Goal: Information Seeking & Learning: Learn about a topic

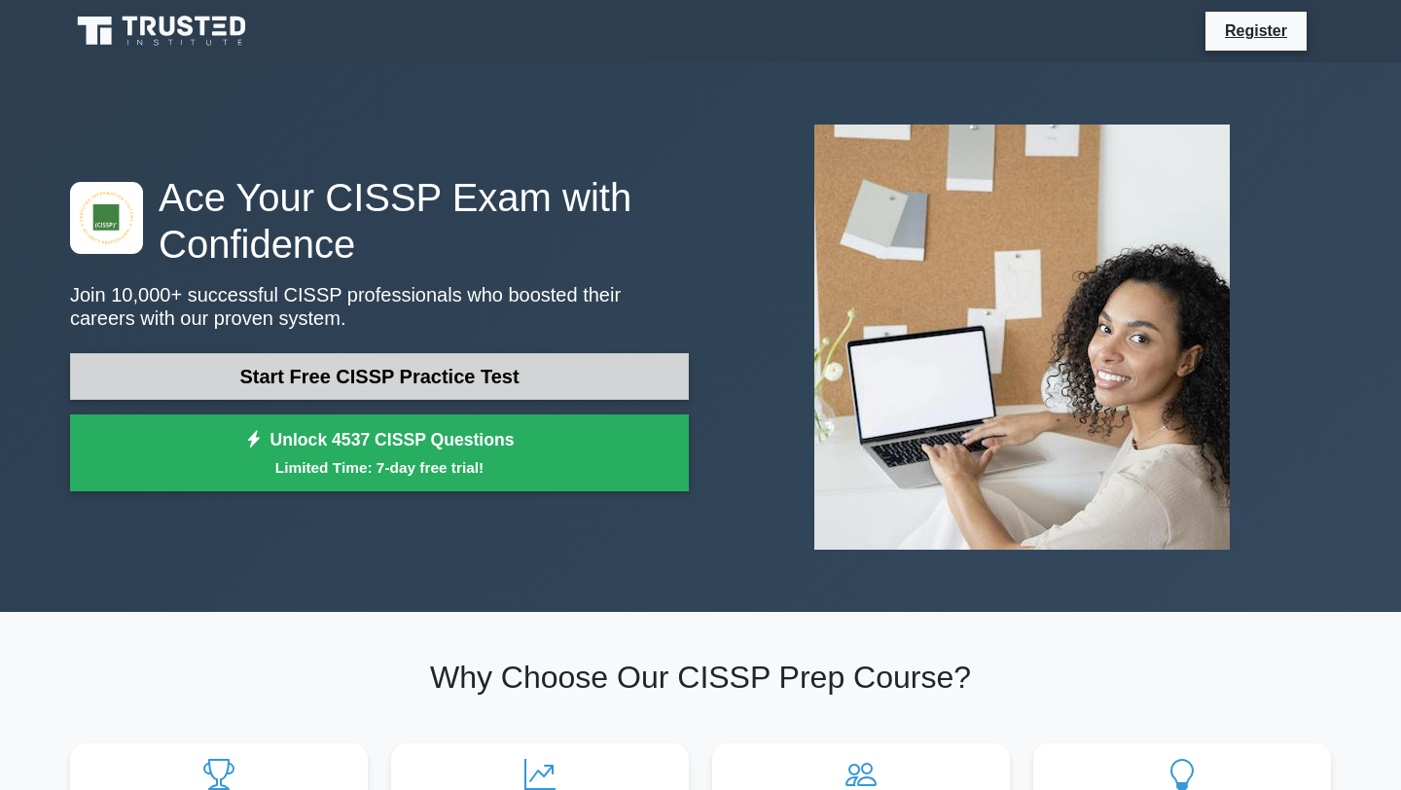
click at [331, 370] on link "Start Free CISSP Practice Test" at bounding box center [379, 376] width 619 height 47
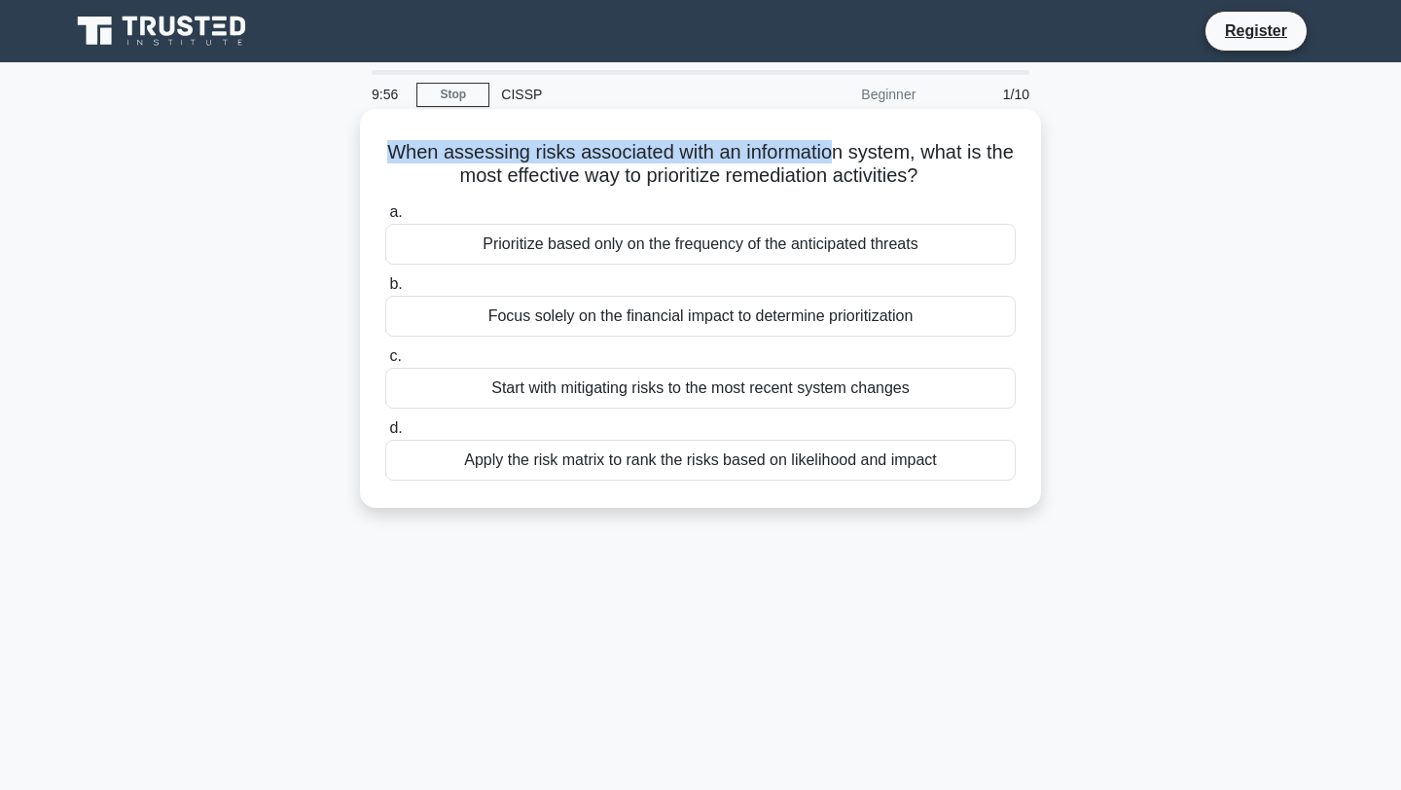
drag, startPoint x: 385, startPoint y: 148, endPoint x: 826, endPoint y: 160, distance: 440.9
click at [826, 160] on h5 "When assessing risks associated with an information system, what is the most ef…" at bounding box center [700, 164] width 634 height 49
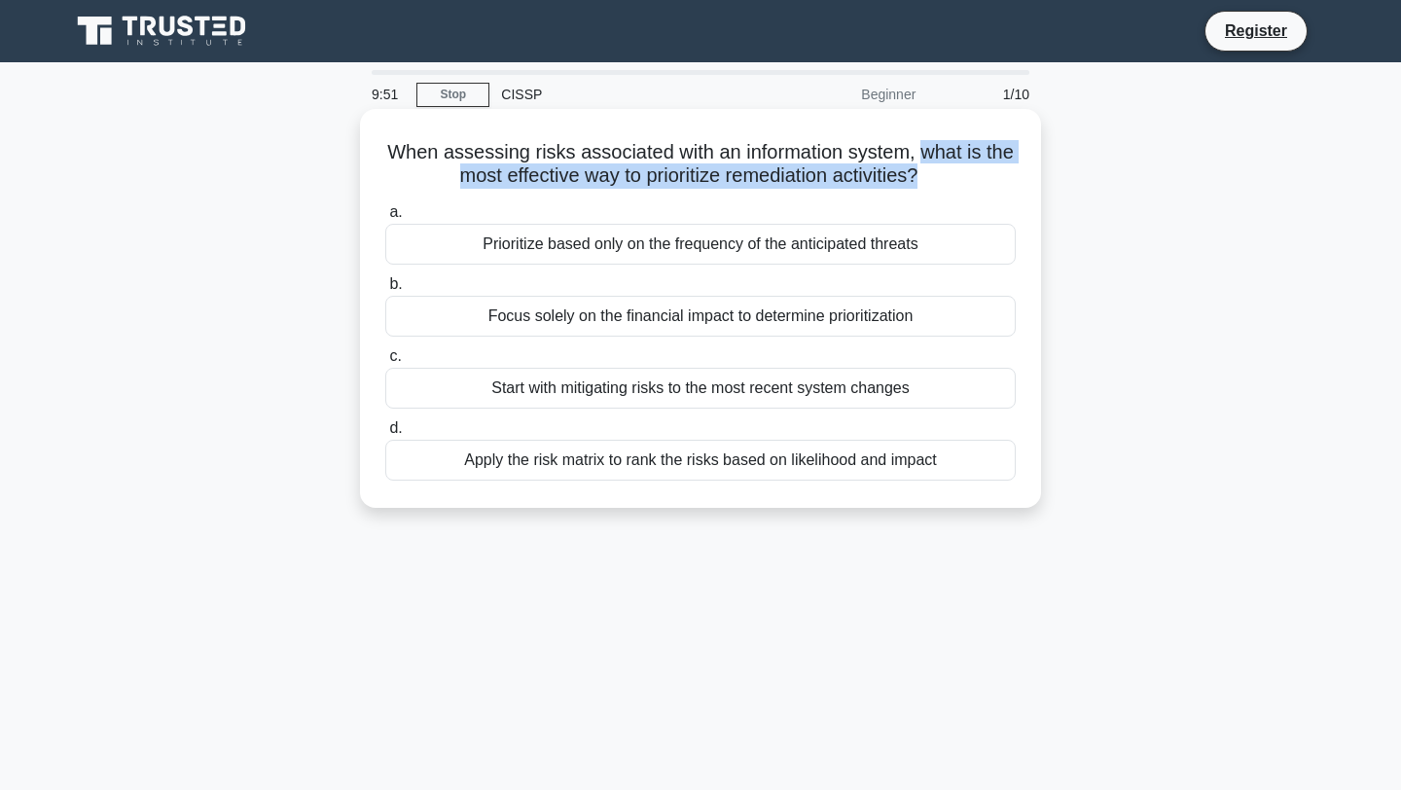
drag, startPoint x: 913, startPoint y: 176, endPoint x: 917, endPoint y: 149, distance: 27.5
click at [917, 149] on h5 "When assessing risks associated with an information system, what is the most ef…" at bounding box center [700, 164] width 634 height 49
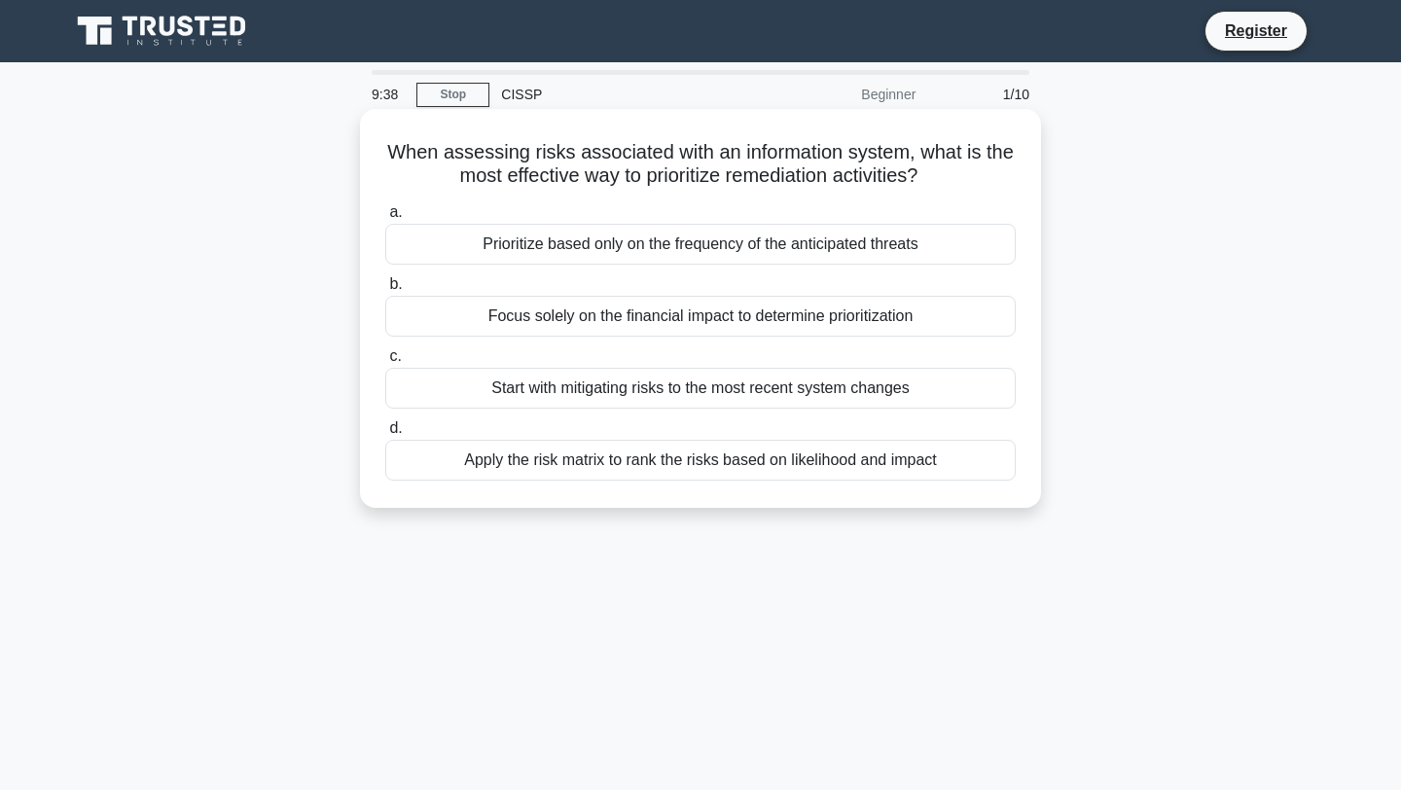
click at [594, 464] on div "Apply the risk matrix to rank the risks based on likelihood and impact" at bounding box center [700, 460] width 630 height 41
click at [385, 435] on input "d. Apply the risk matrix to rank the risks based on likelihood and impact" at bounding box center [385, 428] width 0 height 13
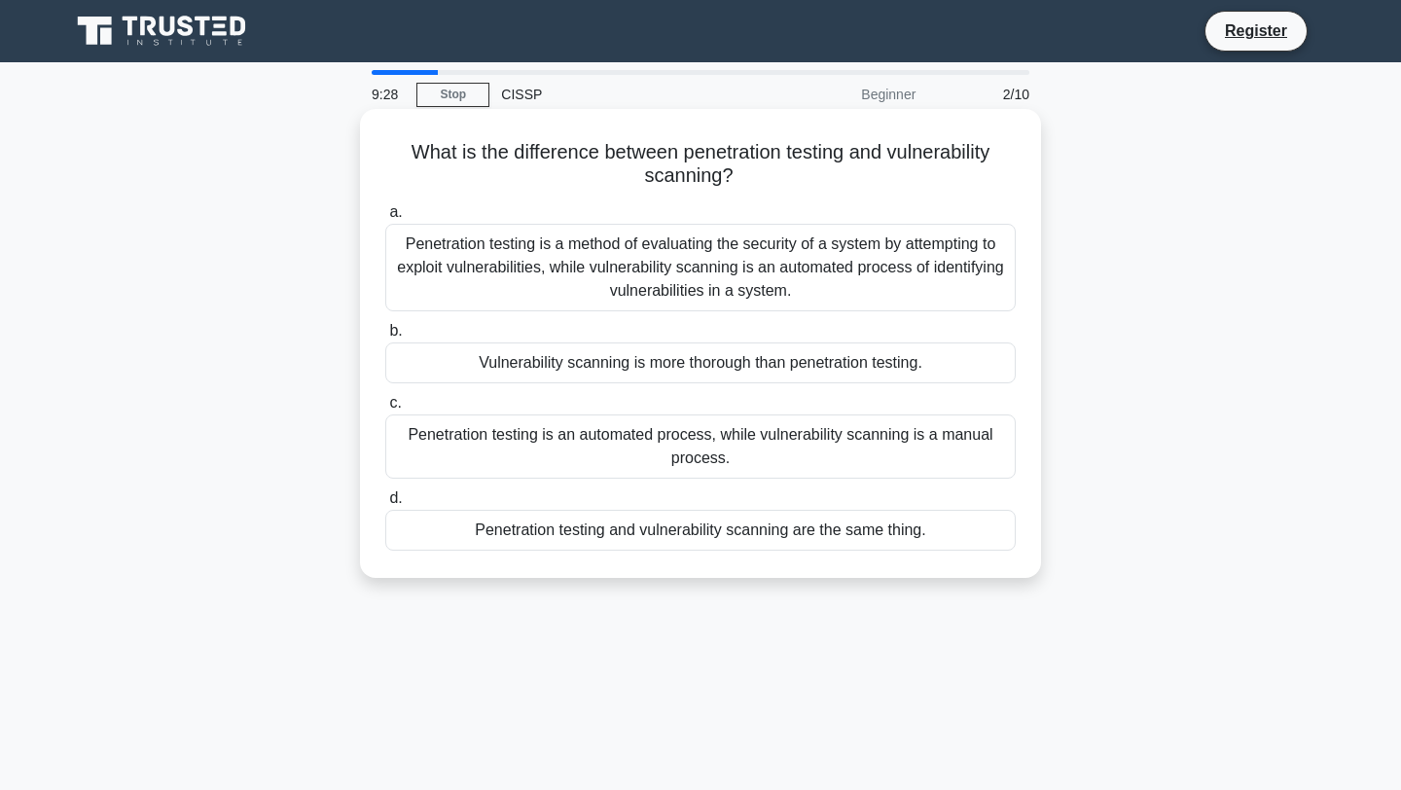
click at [579, 261] on div "Penetration testing is a method of evaluating the security of a system by attem…" at bounding box center [700, 268] width 630 height 88
click at [385, 219] on input "a. Penetration testing is a method of evaluating the security of a system by at…" at bounding box center [385, 212] width 0 height 13
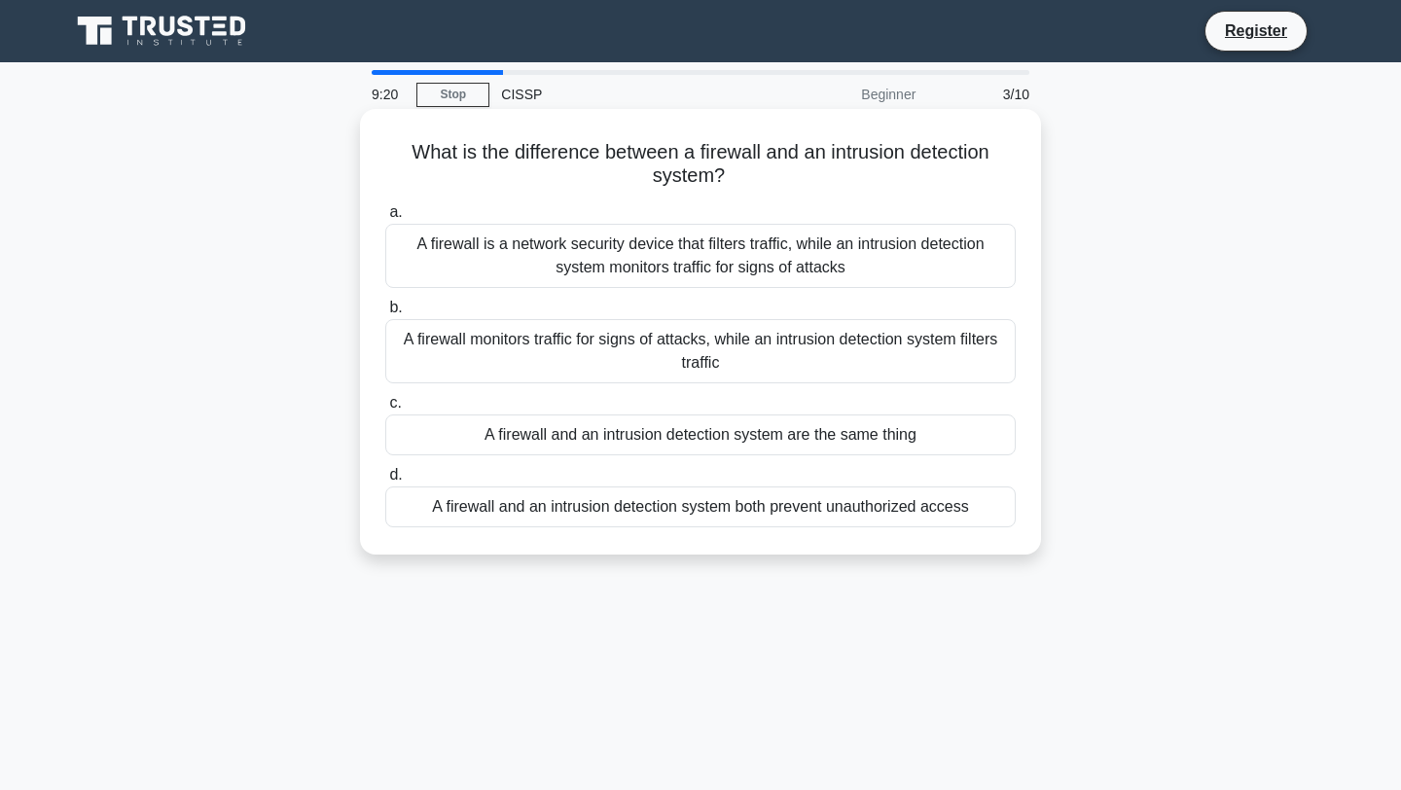
click at [627, 262] on div "A firewall is a network security device that filters traffic, while an intrusio…" at bounding box center [700, 256] width 630 height 64
click at [385, 219] on input "a. A firewall is a network security device that filters traffic, while an intru…" at bounding box center [385, 212] width 0 height 13
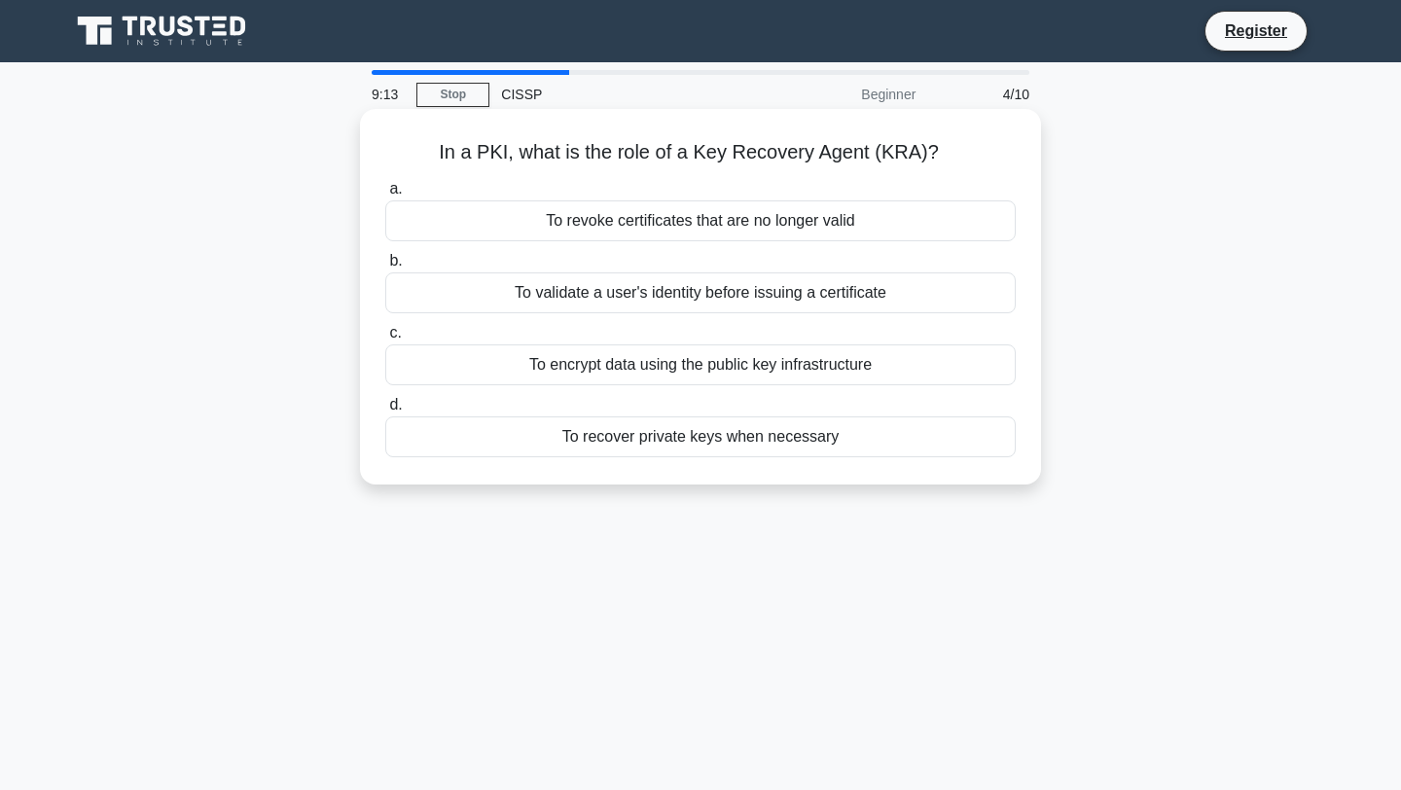
click at [628, 217] on div "To revoke certificates that are no longer valid" at bounding box center [700, 220] width 630 height 41
click at [385, 196] on input "a. To revoke certificates that are no longer valid" at bounding box center [385, 189] width 0 height 13
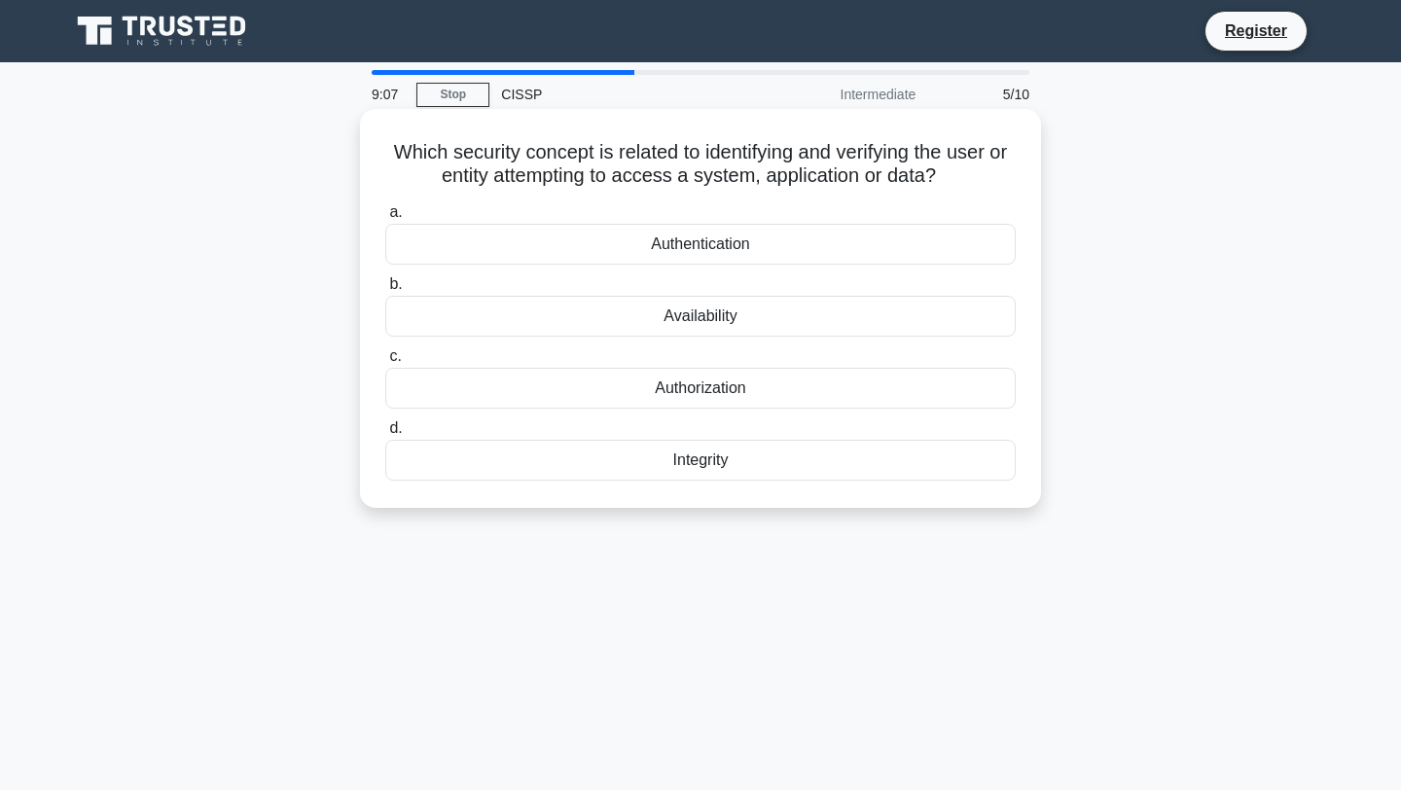
click at [629, 233] on div "Authentication" at bounding box center [700, 244] width 630 height 41
click at [385, 219] on input "a. Authentication" at bounding box center [385, 212] width 0 height 13
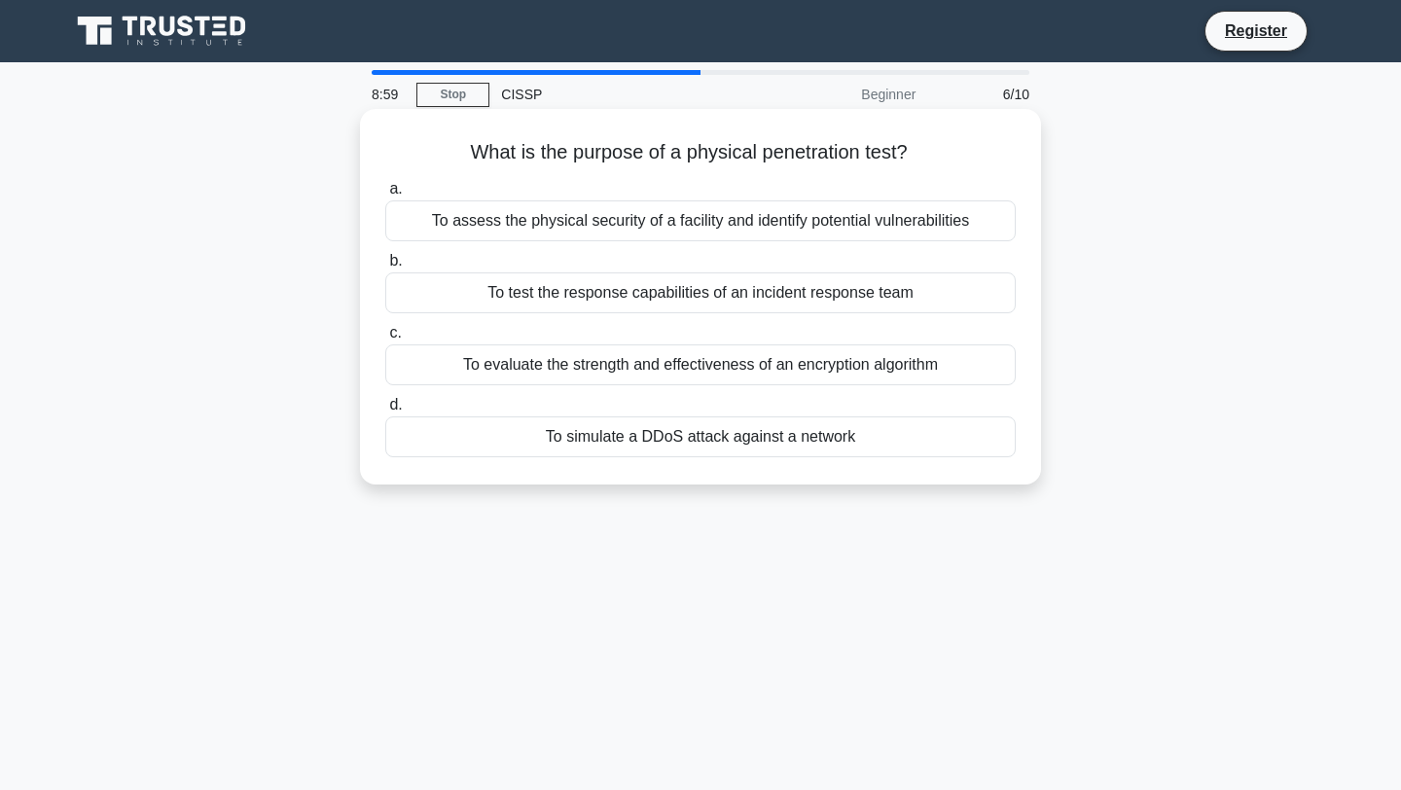
click at [648, 214] on div "To assess the physical security of a facility and identify potential vulnerabil…" at bounding box center [700, 220] width 630 height 41
click at [385, 196] on input "a. To assess the physical security of a facility and identify potential vulnera…" at bounding box center [385, 189] width 0 height 13
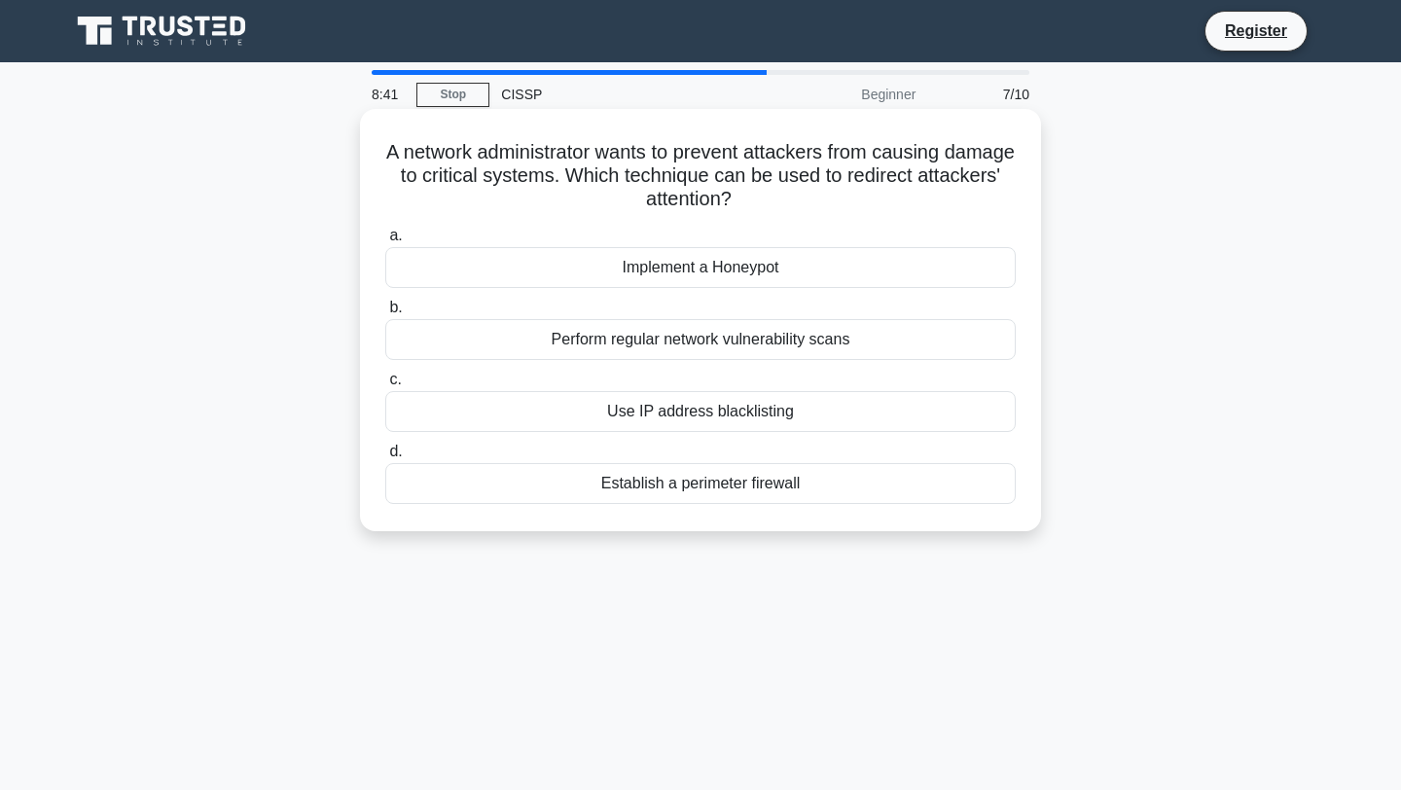
click at [656, 263] on div "Implement a Honeypot" at bounding box center [700, 267] width 630 height 41
click at [385, 242] on input "a. Implement a Honeypot" at bounding box center [385, 236] width 0 height 13
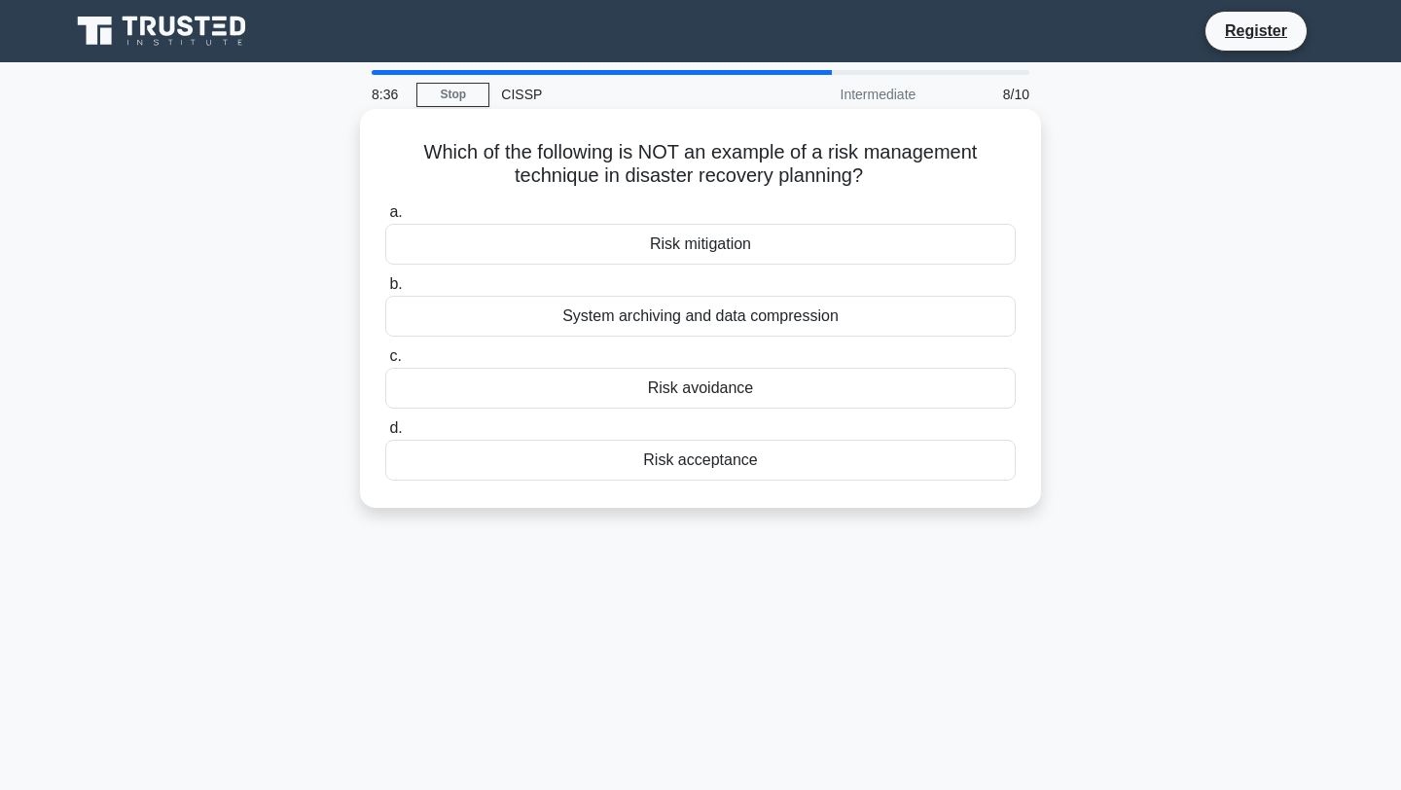
click at [651, 320] on div "System archiving and data compression" at bounding box center [700, 316] width 630 height 41
click at [385, 291] on input "b. System archiving and data compression" at bounding box center [385, 284] width 0 height 13
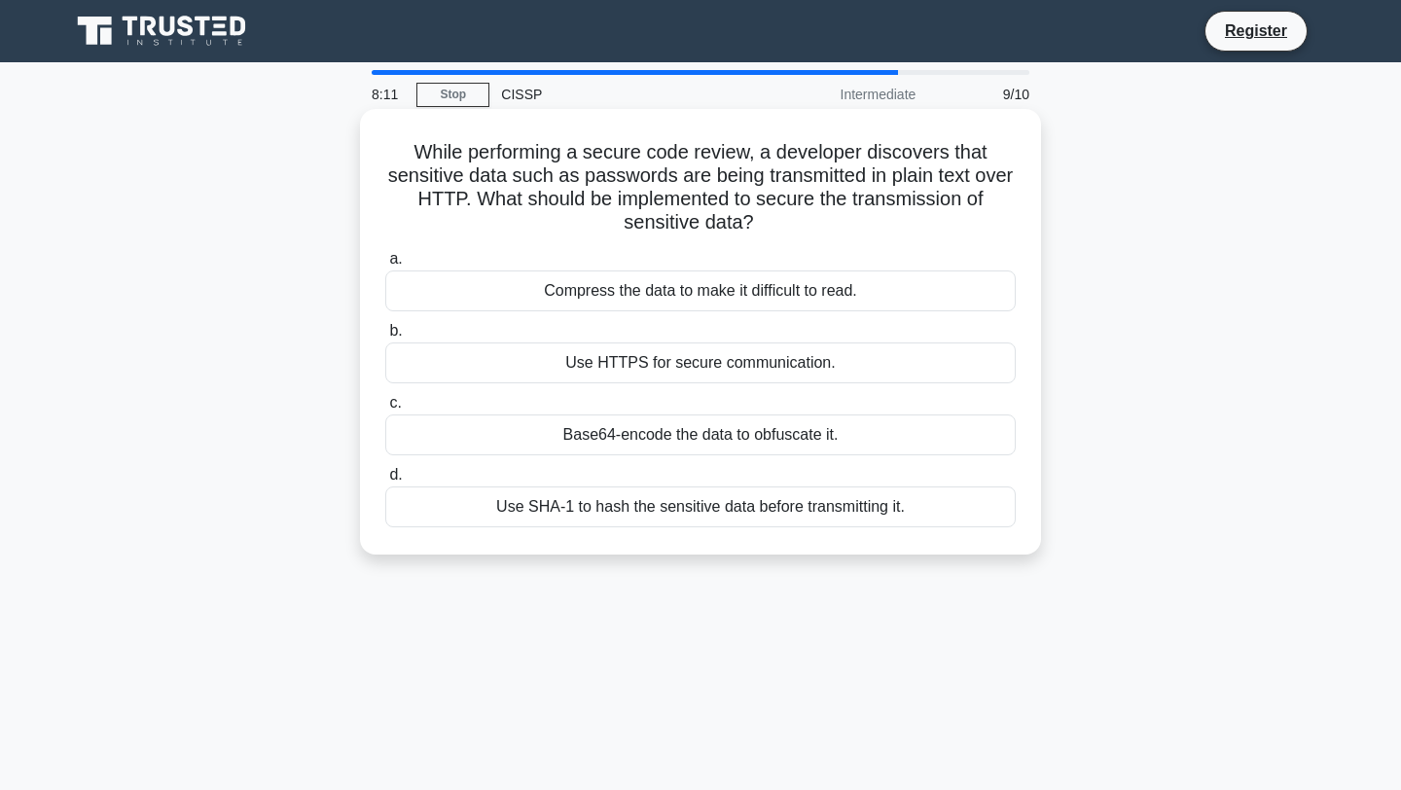
click at [618, 505] on div "Use SHA-1 to hash the sensitive data before transmitting it." at bounding box center [700, 506] width 630 height 41
click at [385, 482] on input "d. Use SHA-1 to hash the sensitive data before transmitting it." at bounding box center [385, 475] width 0 height 13
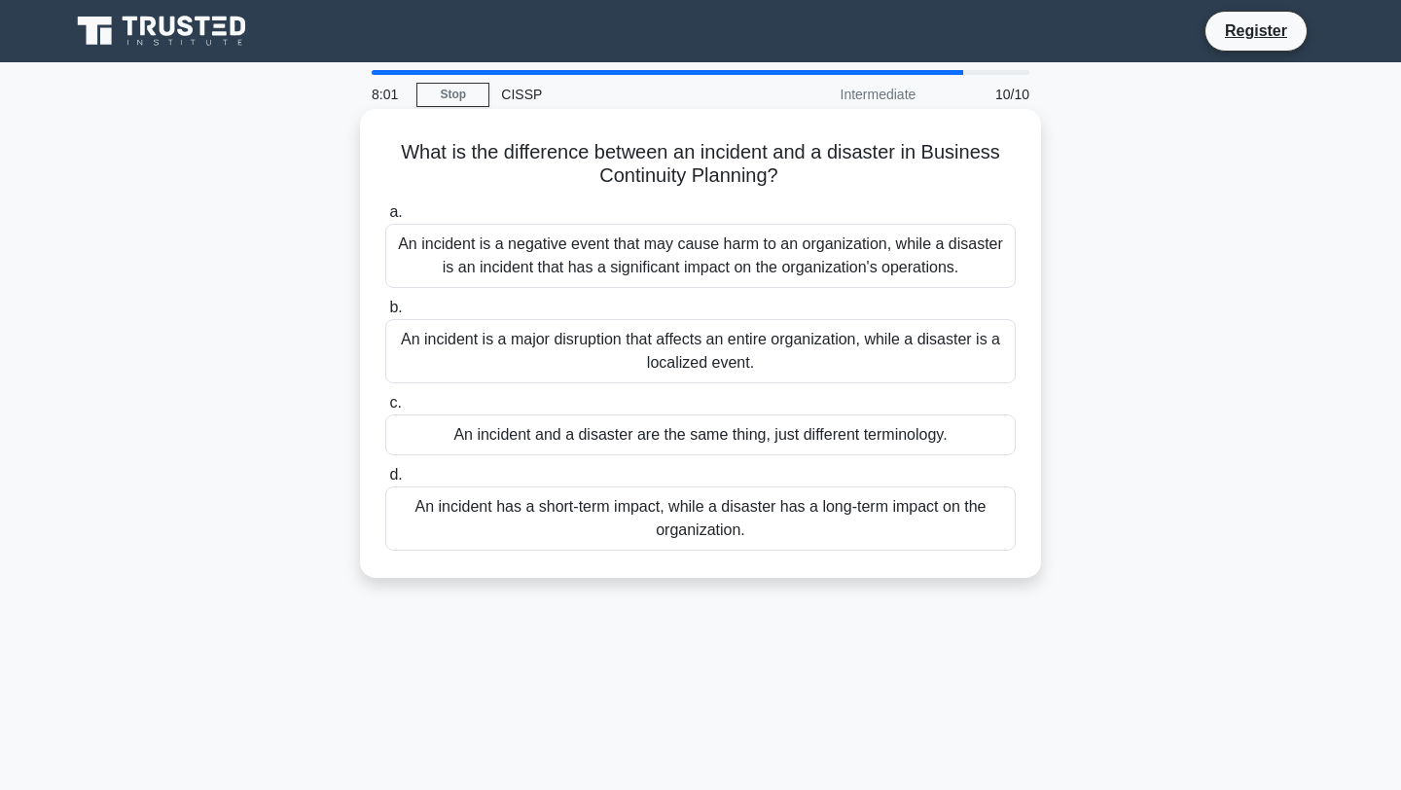
click at [643, 255] on div "An incident is a negative event that may cause harm to an organization, while a…" at bounding box center [700, 256] width 630 height 64
click at [385, 219] on input "a. An incident is a negative event that may cause harm to an organization, whil…" at bounding box center [385, 212] width 0 height 13
